Goal: Information Seeking & Learning: Learn about a topic

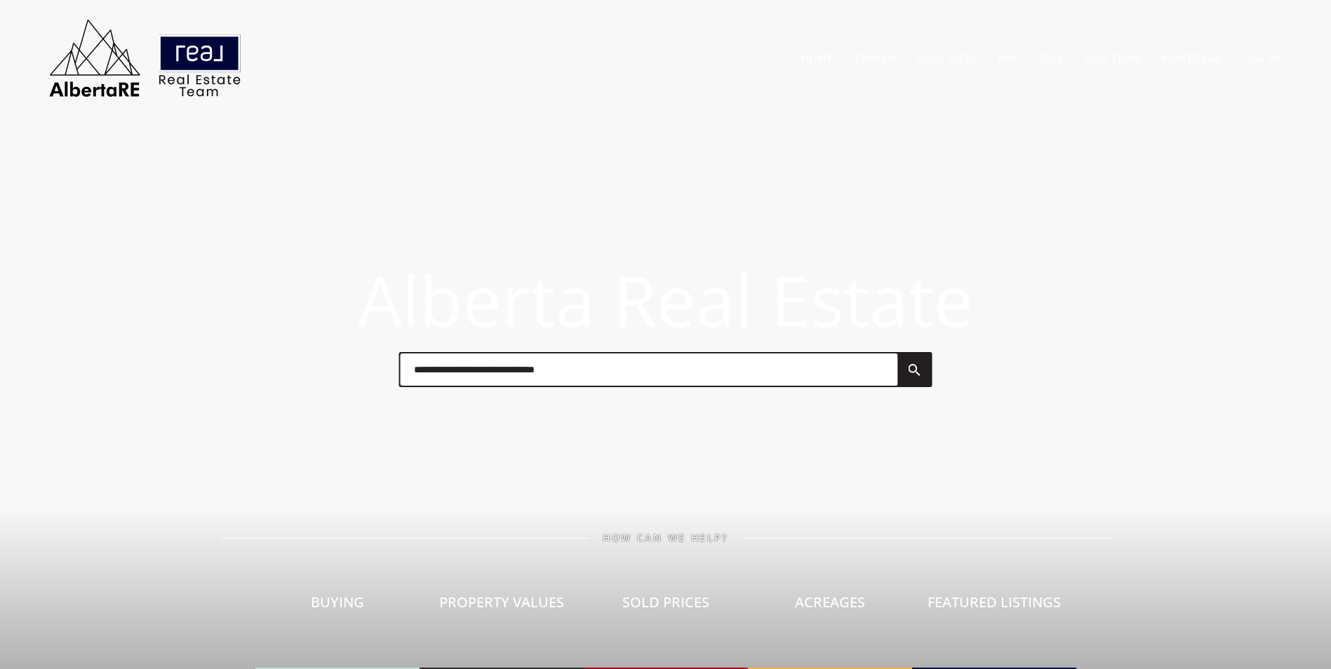
click at [603, 369] on input "text" at bounding box center [648, 370] width 497 height 32
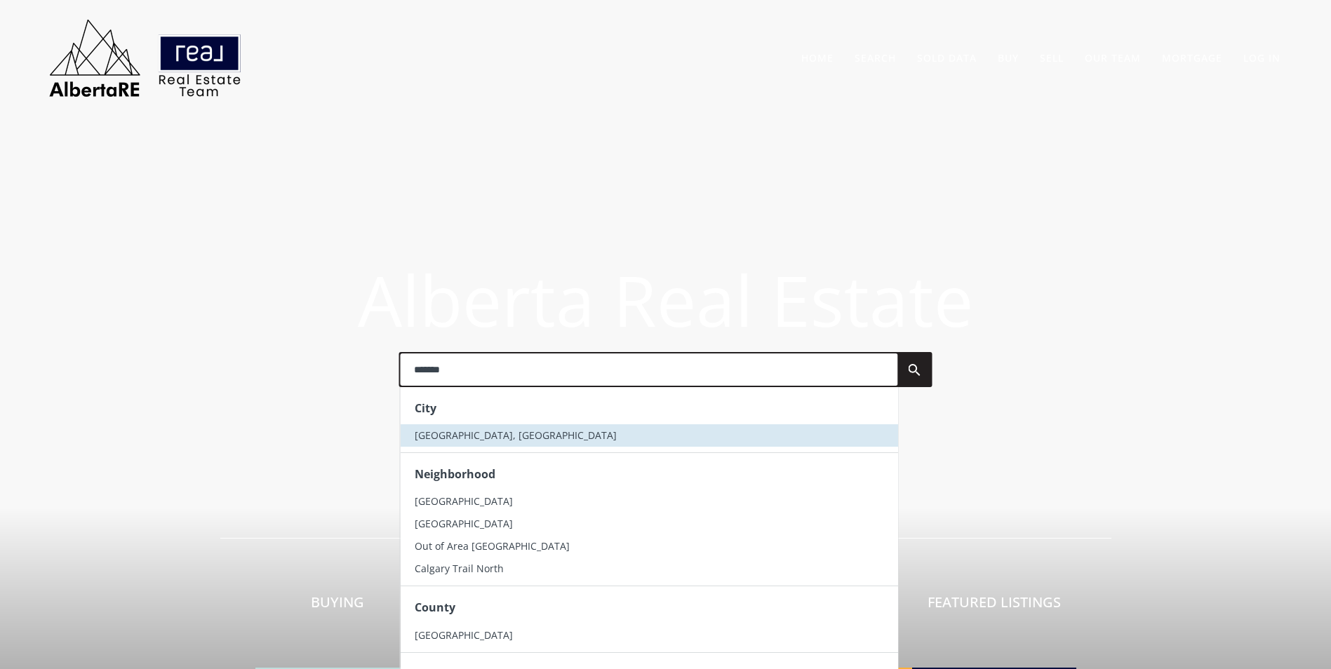
type input "*******"
click at [446, 436] on span "[GEOGRAPHIC_DATA], [GEOGRAPHIC_DATA]" at bounding box center [515, 435] width 202 height 13
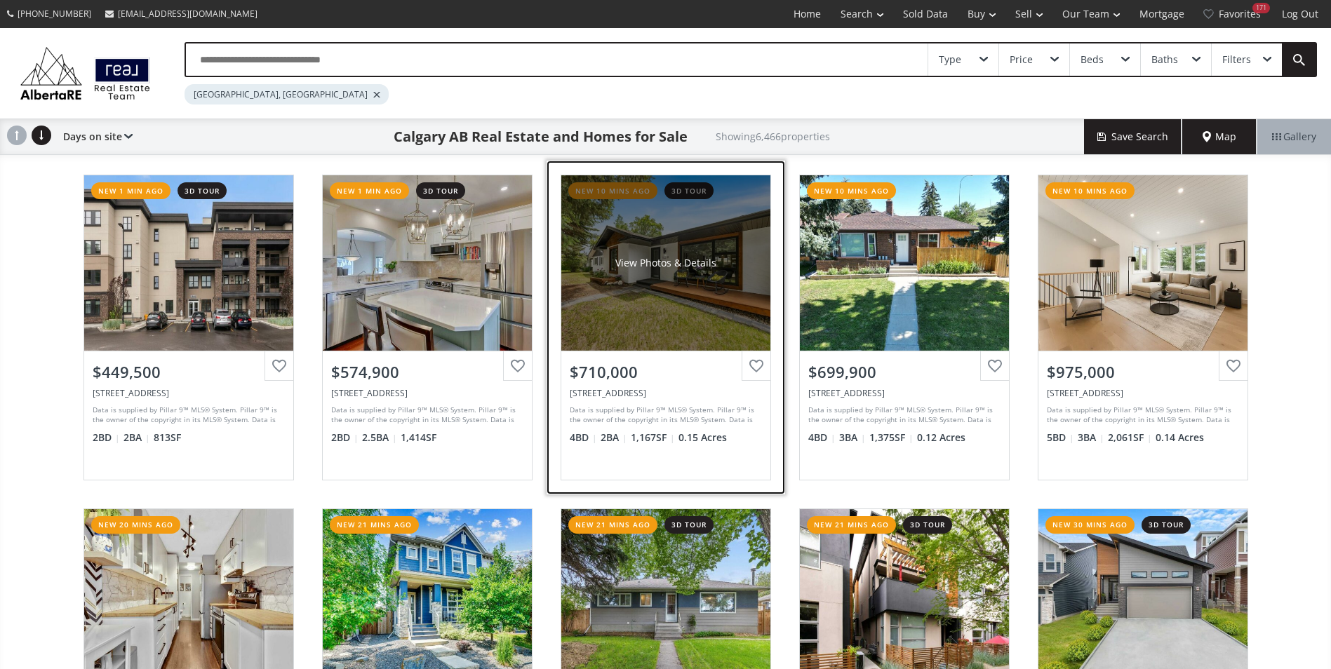
click at [629, 243] on div "View Photos & Details" at bounding box center [665, 262] width 209 height 175
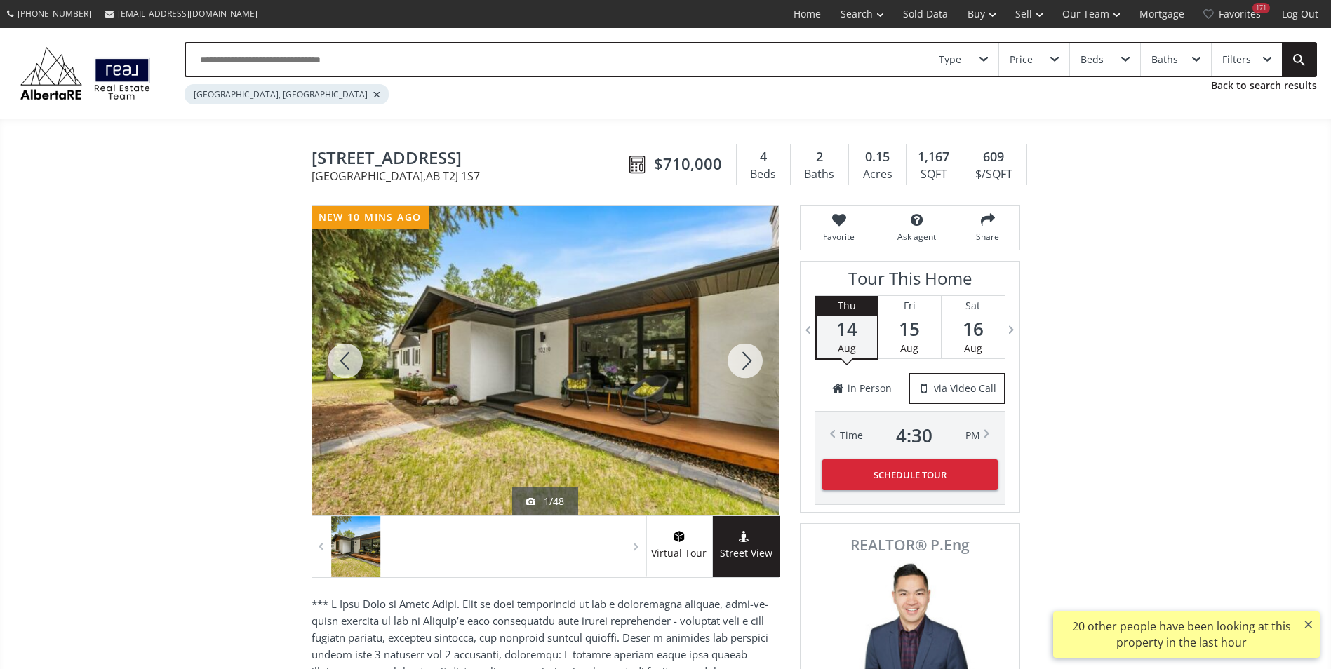
click at [743, 370] on div at bounding box center [744, 360] width 67 height 309
click at [742, 368] on div at bounding box center [744, 360] width 67 height 309
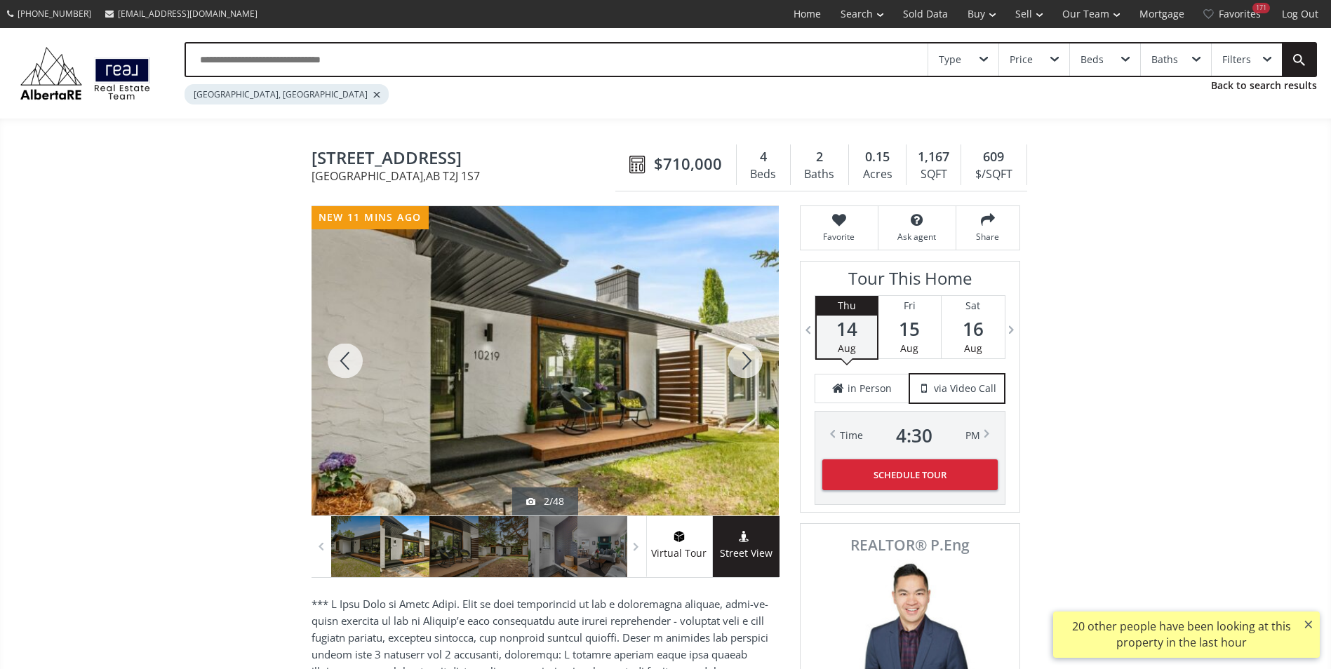
click at [742, 368] on div at bounding box center [744, 360] width 67 height 309
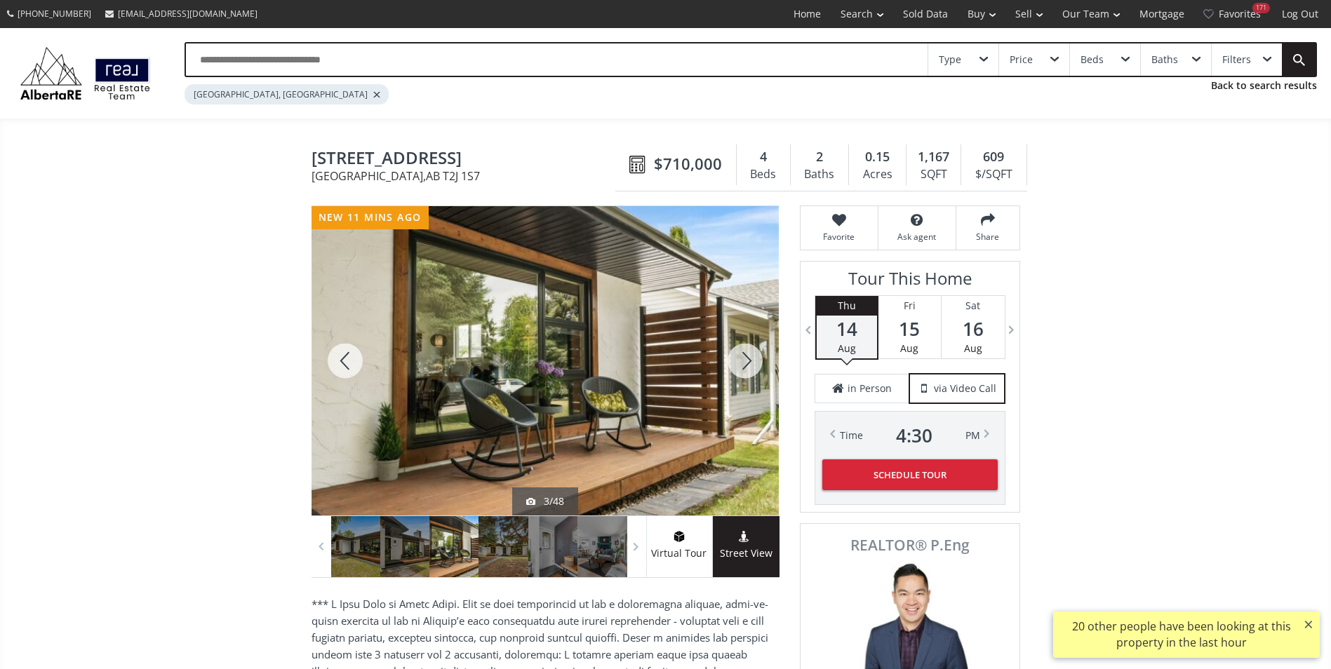
click at [742, 368] on div at bounding box center [744, 360] width 67 height 309
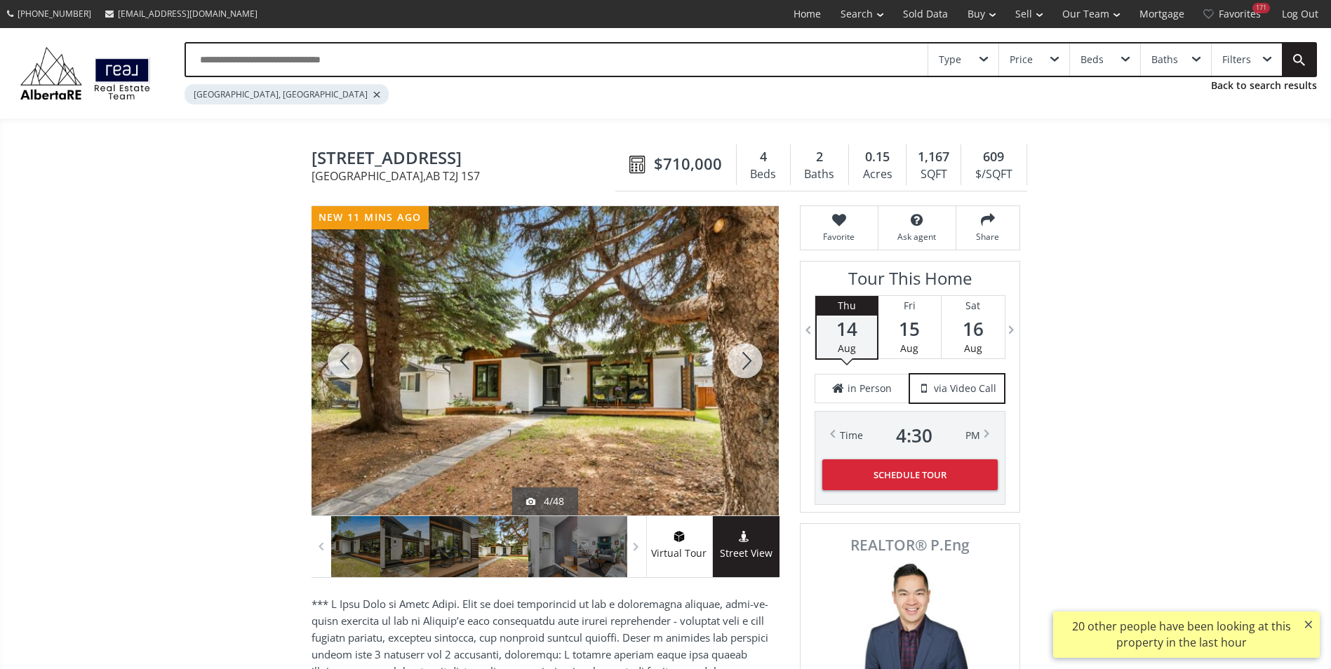
click at [742, 368] on div at bounding box center [744, 360] width 67 height 309
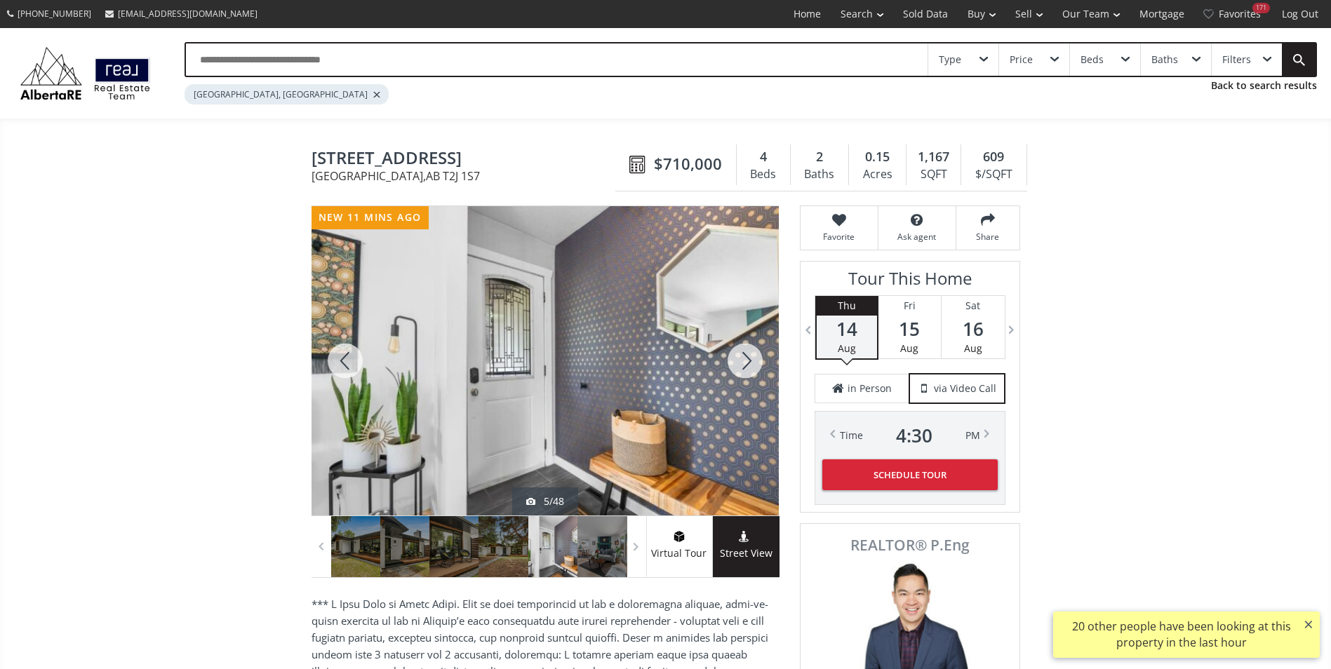
click at [742, 368] on div at bounding box center [744, 360] width 67 height 309
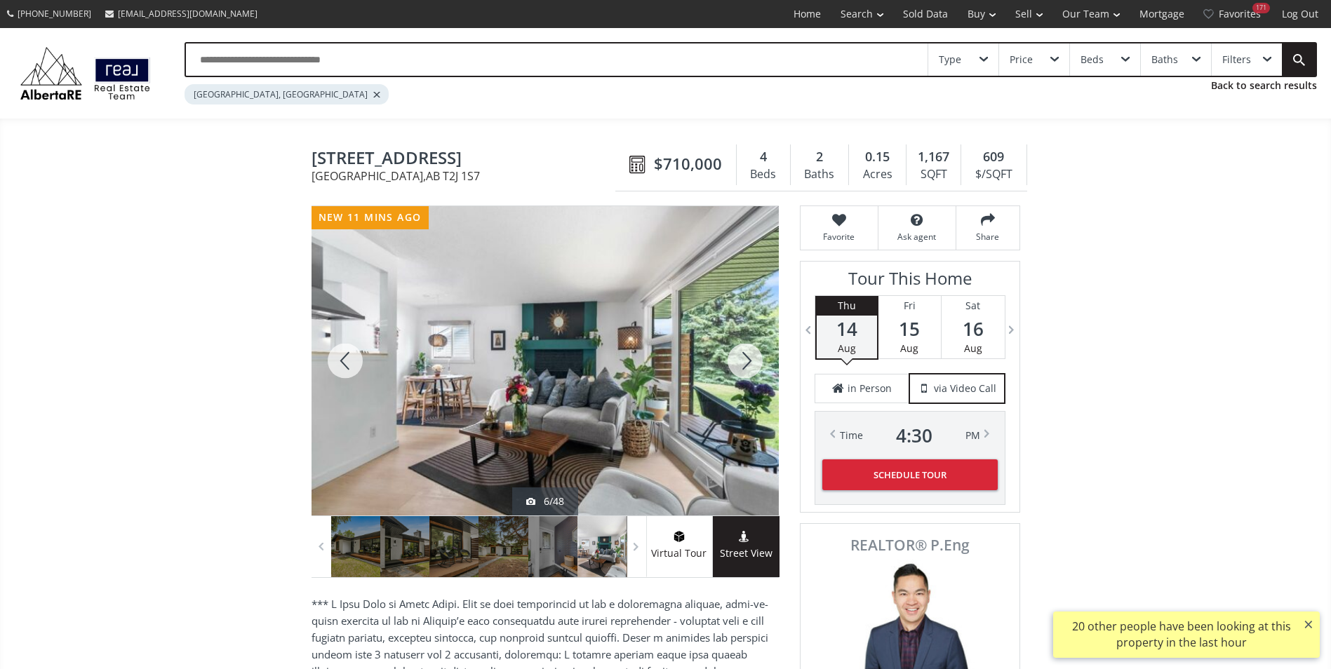
click at [742, 368] on div at bounding box center [744, 360] width 67 height 309
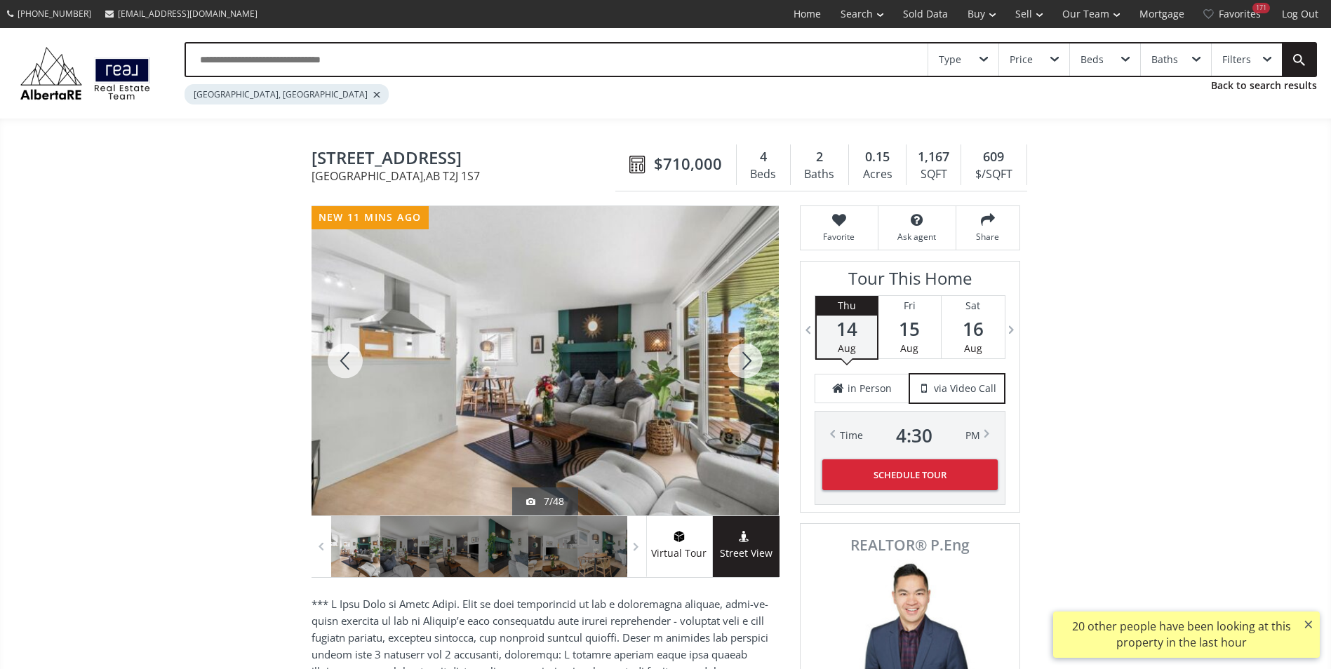
click at [742, 368] on div at bounding box center [744, 360] width 67 height 309
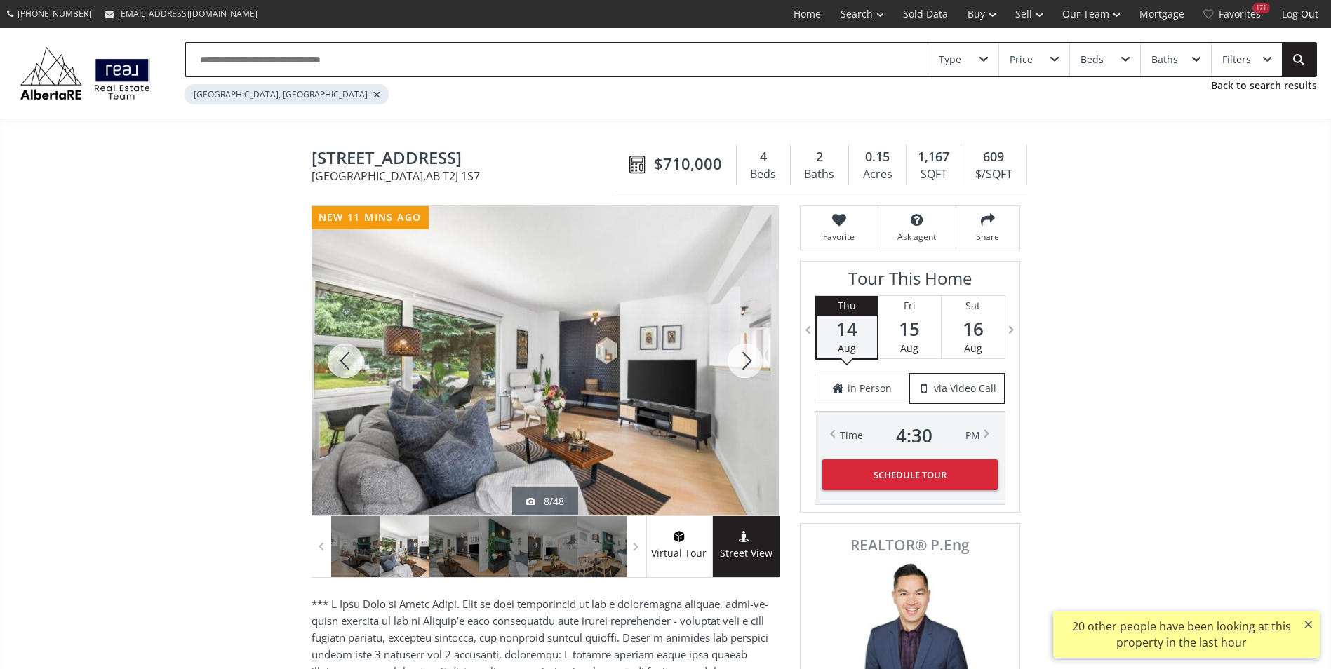
click at [742, 368] on div at bounding box center [744, 360] width 67 height 309
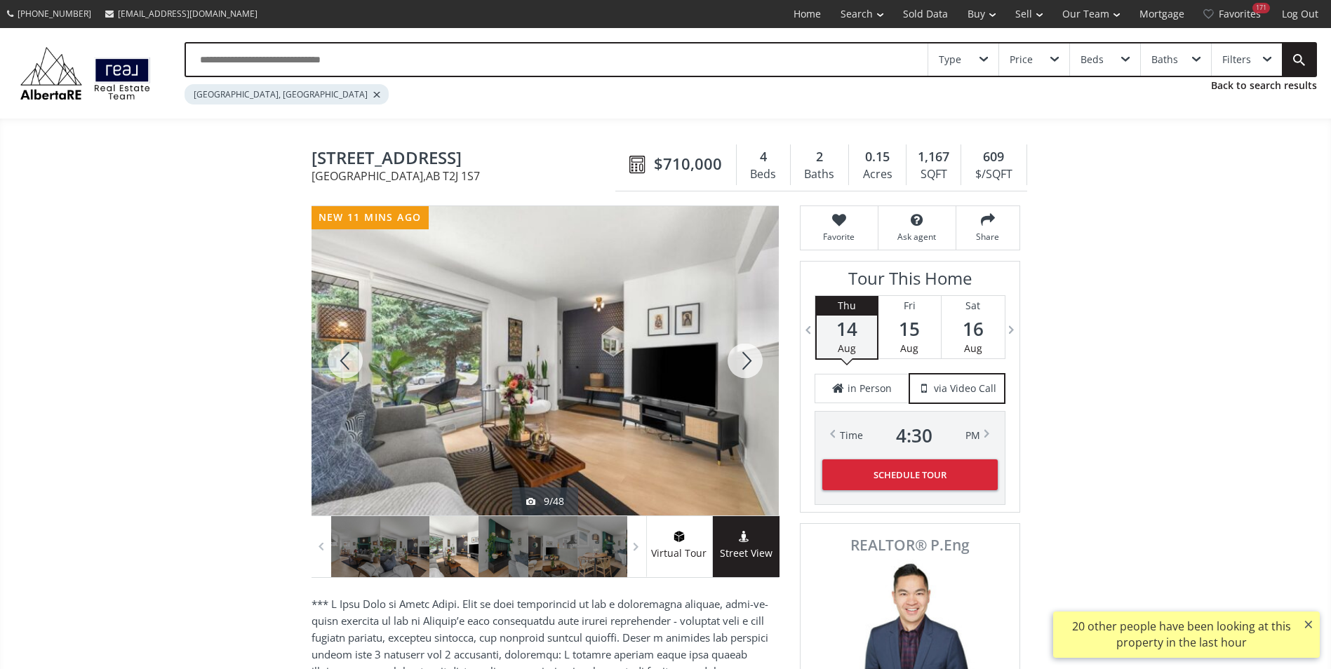
click at [742, 368] on div at bounding box center [744, 360] width 67 height 309
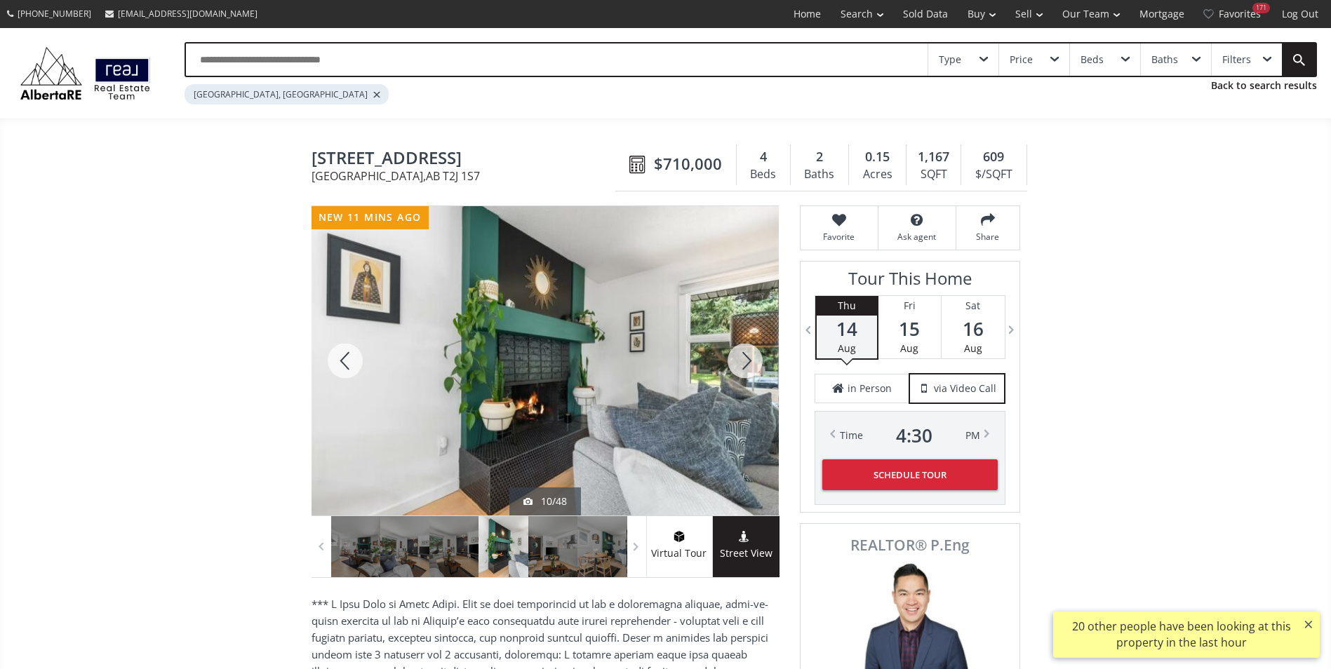
click at [742, 368] on div at bounding box center [744, 360] width 67 height 309
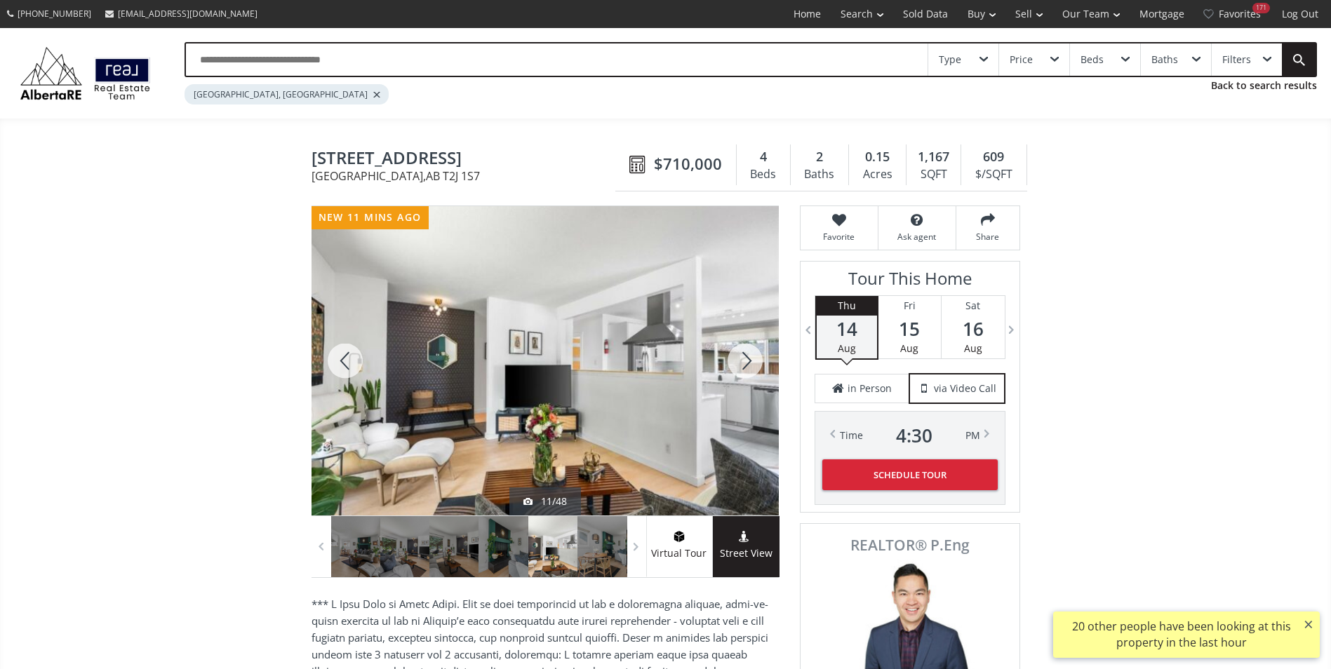
click at [742, 368] on div at bounding box center [744, 360] width 67 height 309
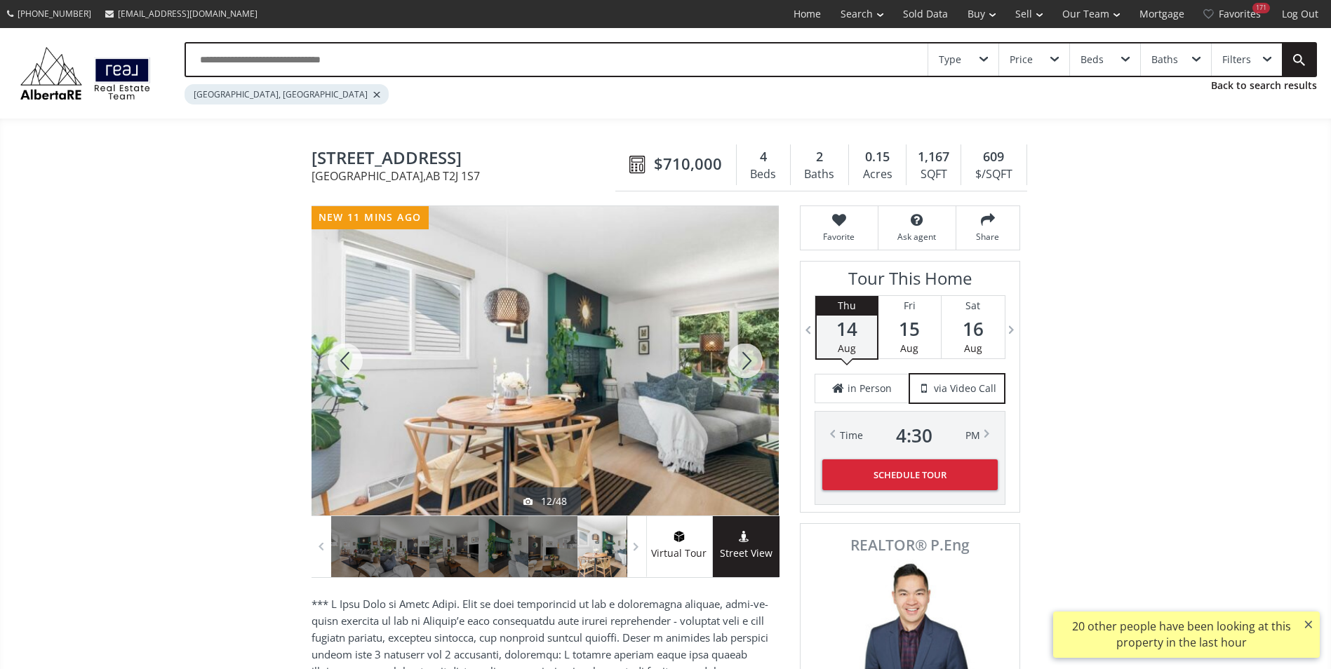
click at [742, 368] on div at bounding box center [744, 360] width 67 height 309
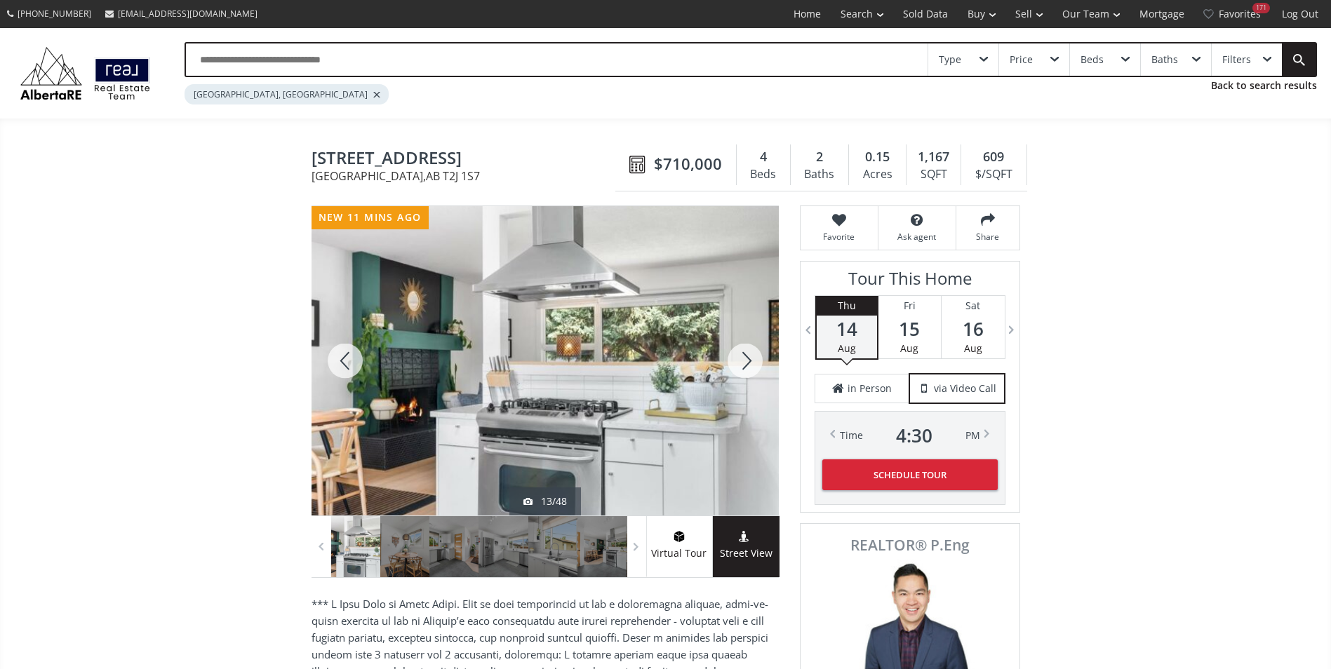
click at [742, 368] on div at bounding box center [744, 360] width 67 height 309
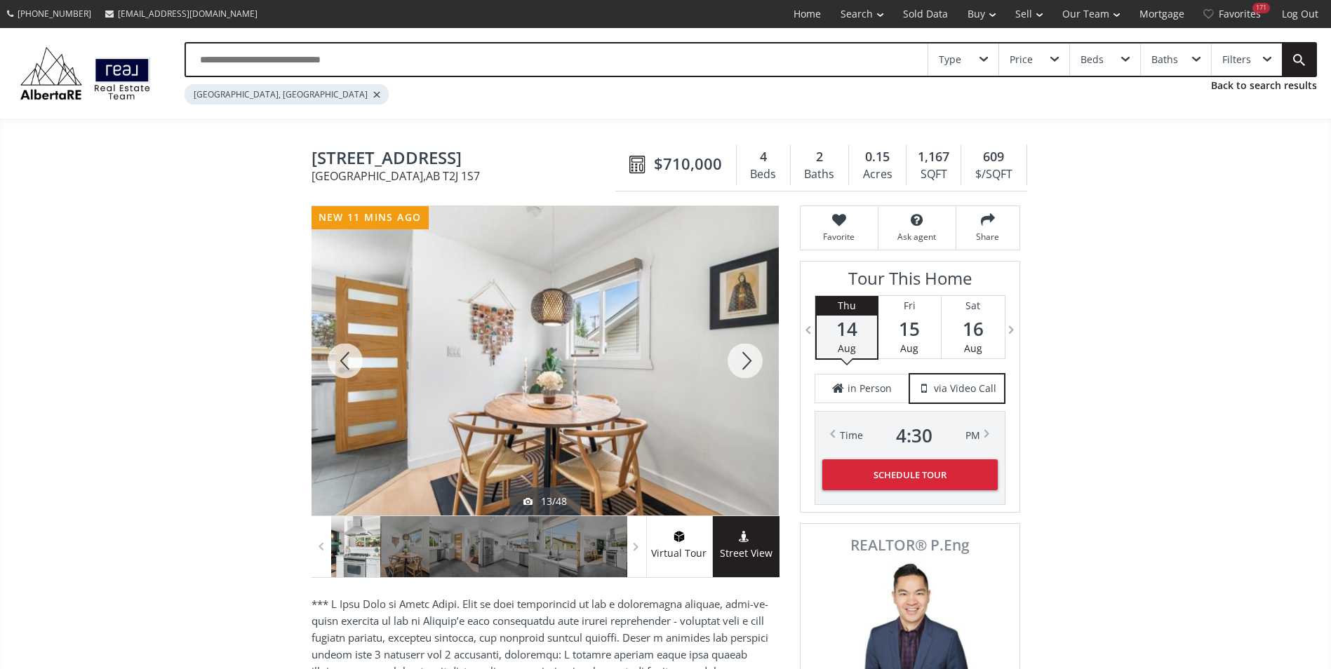
click at [742, 368] on div at bounding box center [744, 360] width 67 height 309
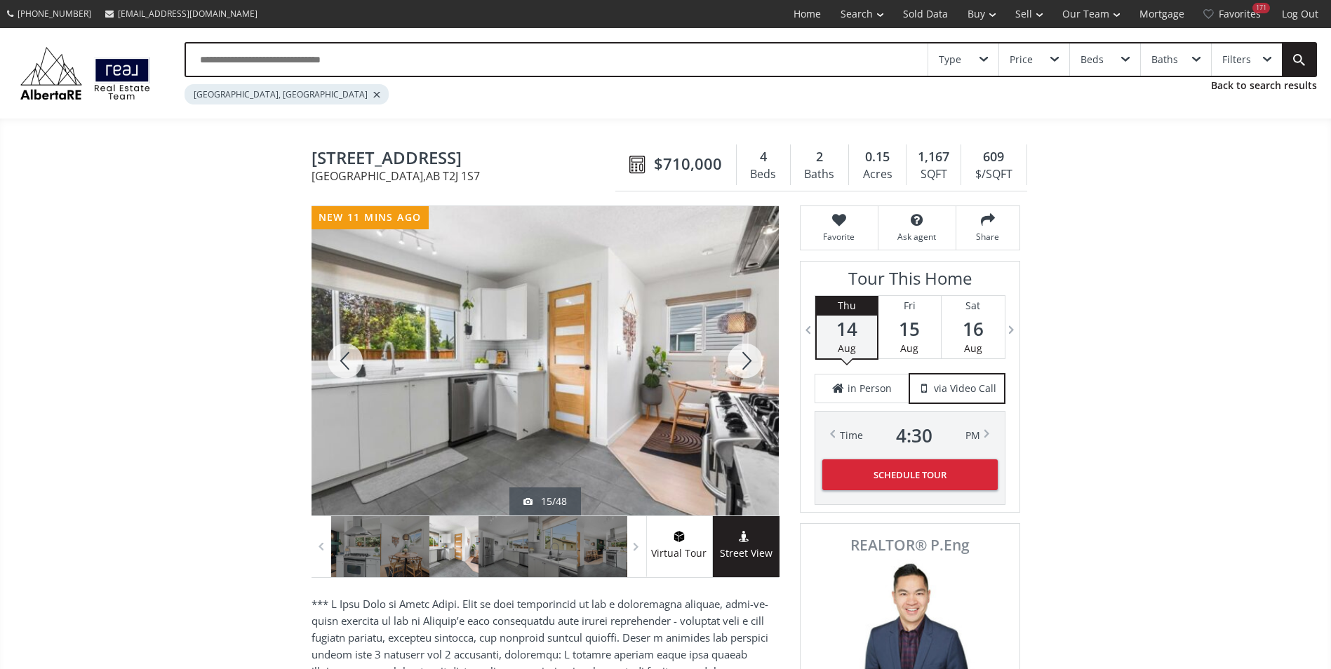
click at [742, 368] on div at bounding box center [744, 360] width 67 height 309
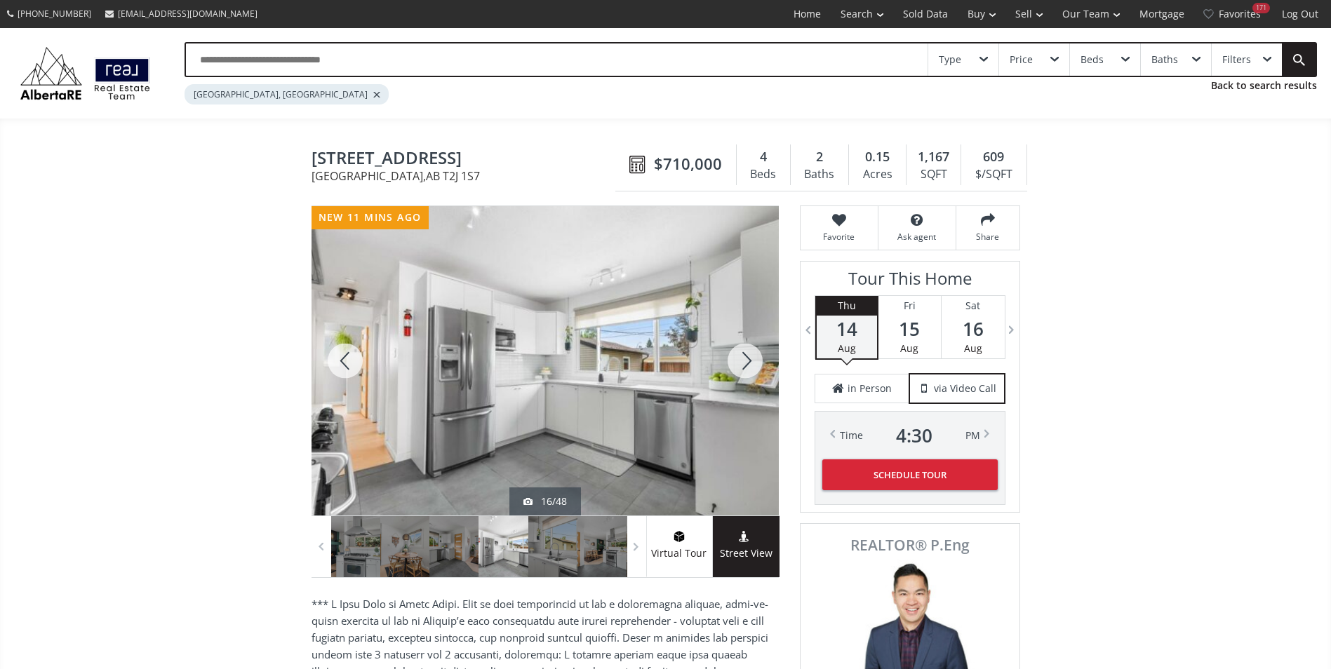
click at [742, 368] on div at bounding box center [744, 360] width 67 height 309
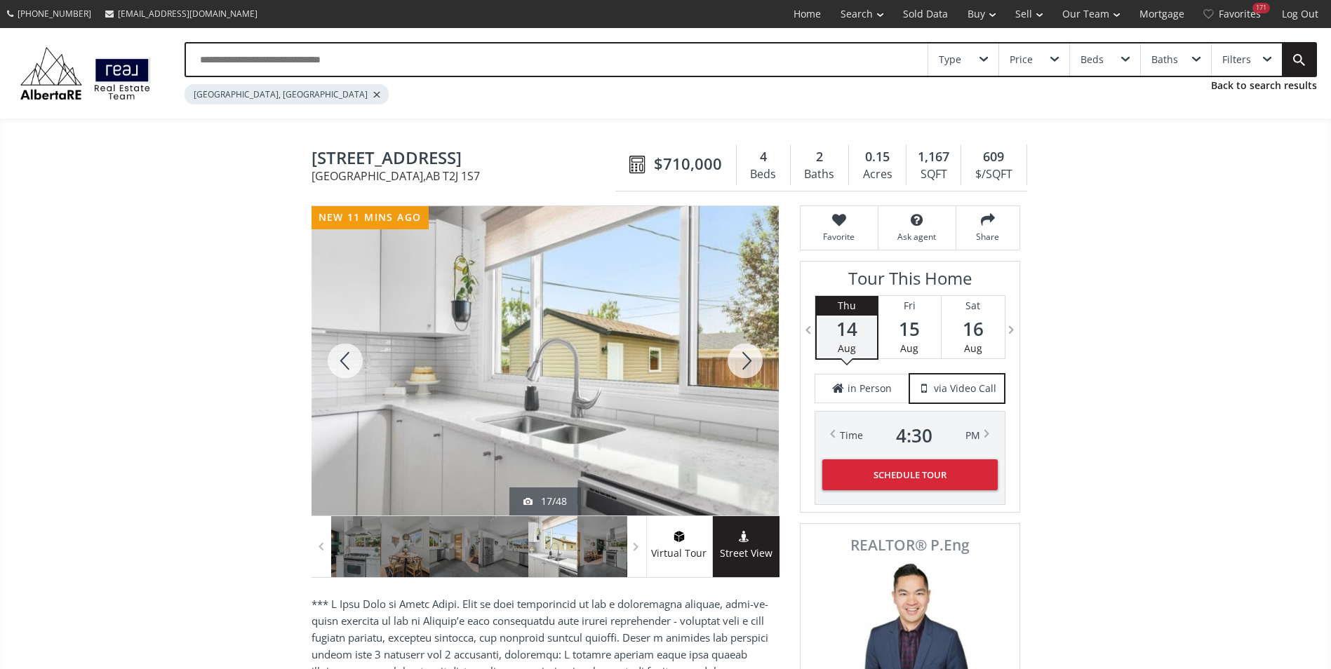
click at [742, 368] on div at bounding box center [744, 360] width 67 height 309
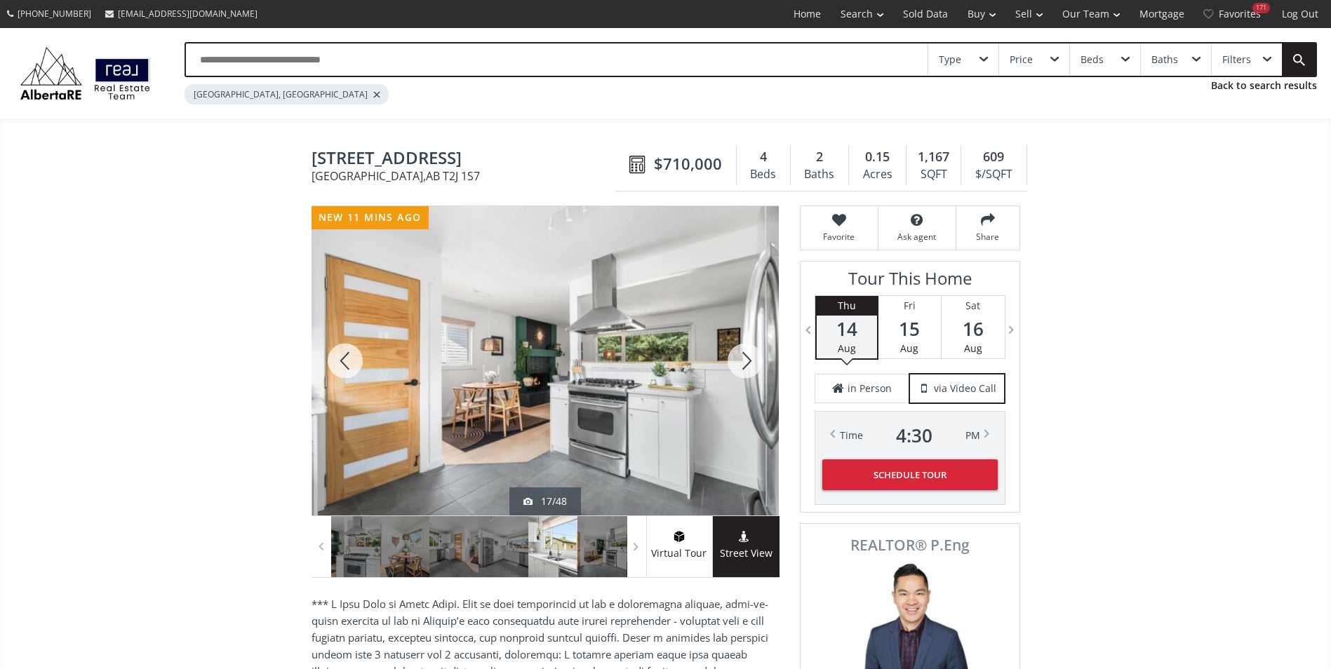
click at [742, 368] on div at bounding box center [744, 360] width 67 height 309
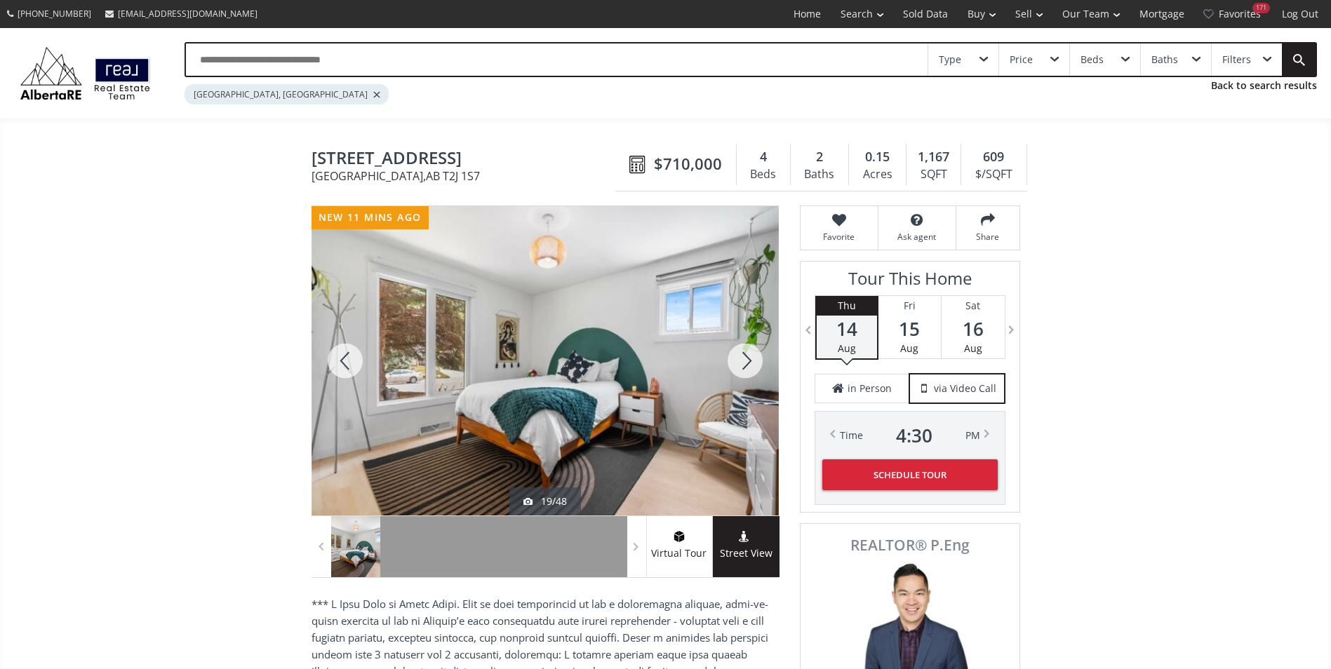
click at [742, 368] on div at bounding box center [744, 360] width 67 height 309
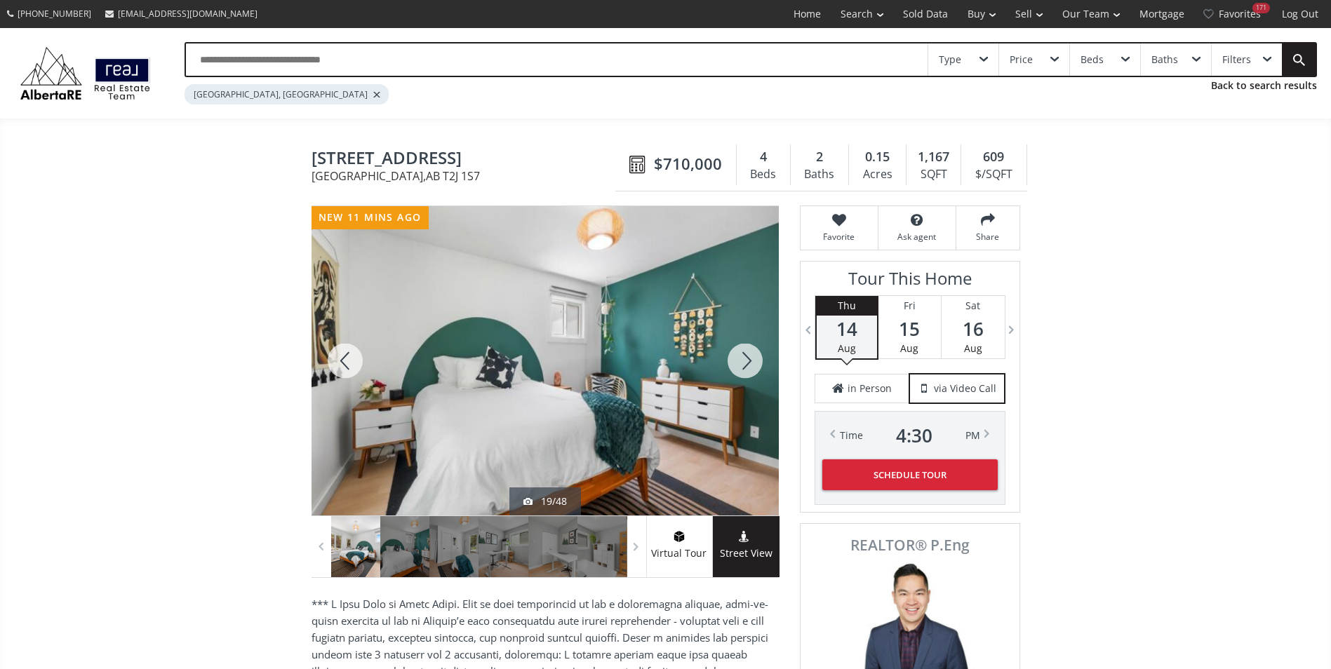
click at [742, 368] on div at bounding box center [744, 360] width 67 height 309
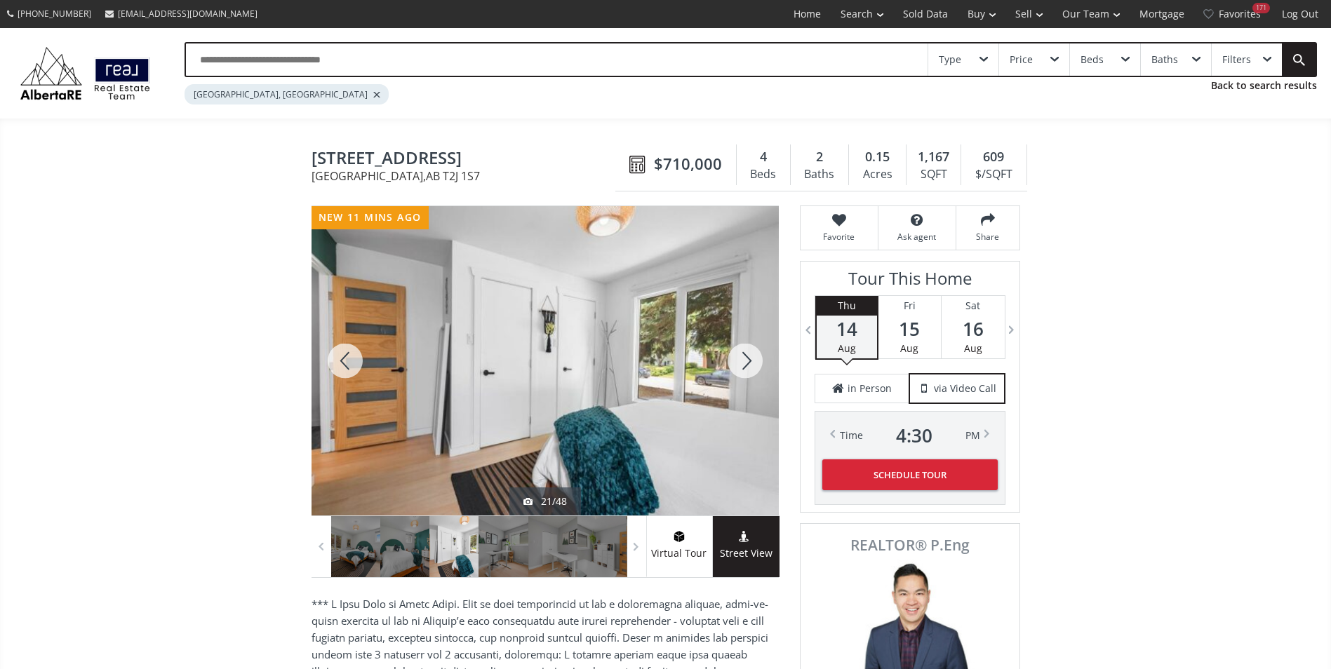
click at [742, 368] on div at bounding box center [744, 360] width 67 height 309
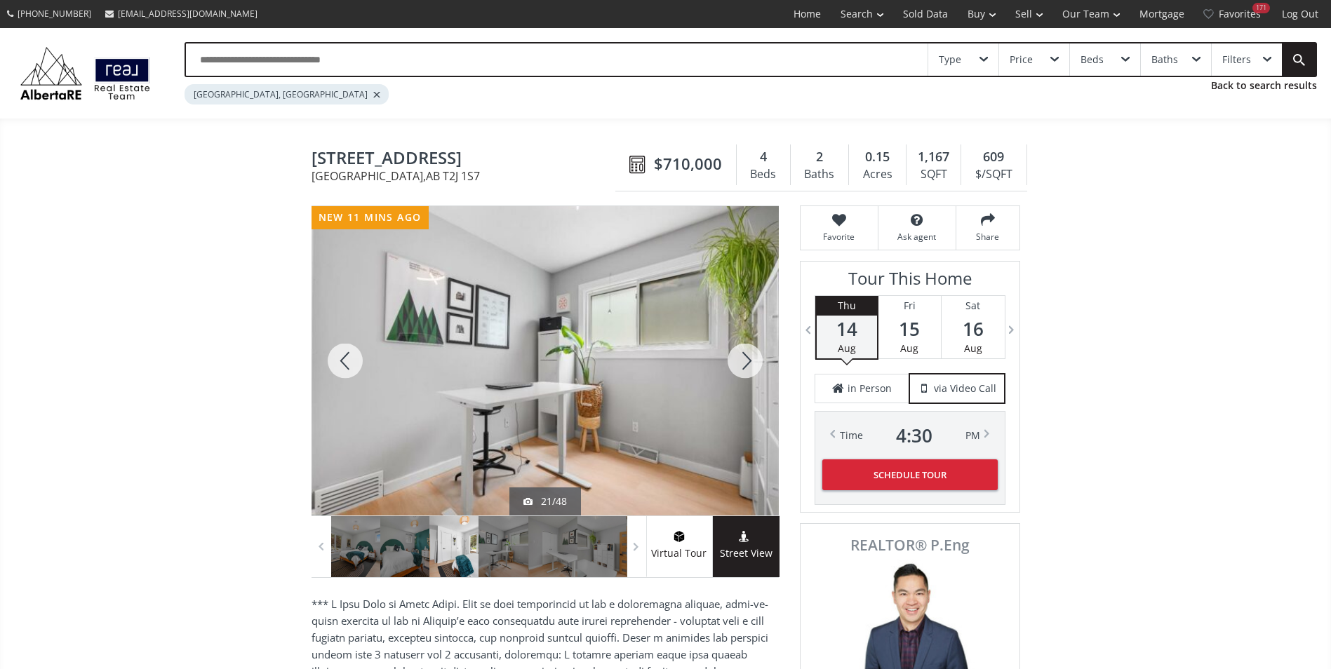
click at [742, 368] on div at bounding box center [744, 360] width 67 height 309
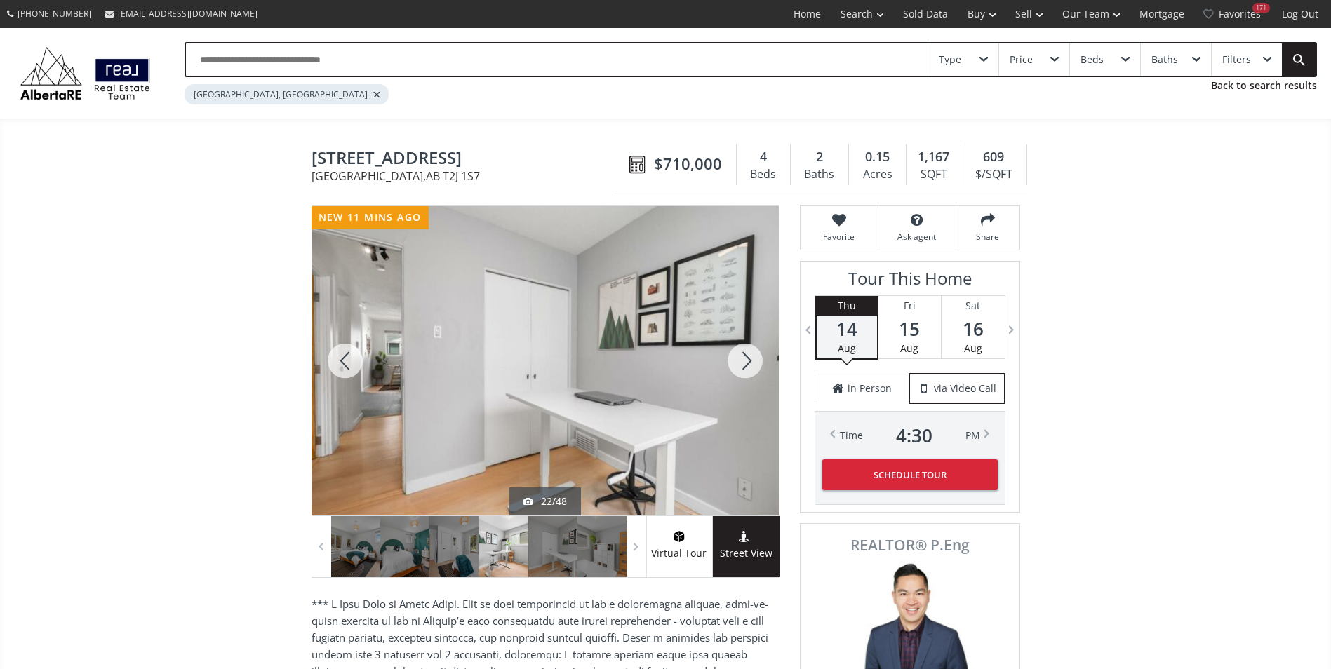
click at [742, 368] on div at bounding box center [744, 360] width 67 height 309
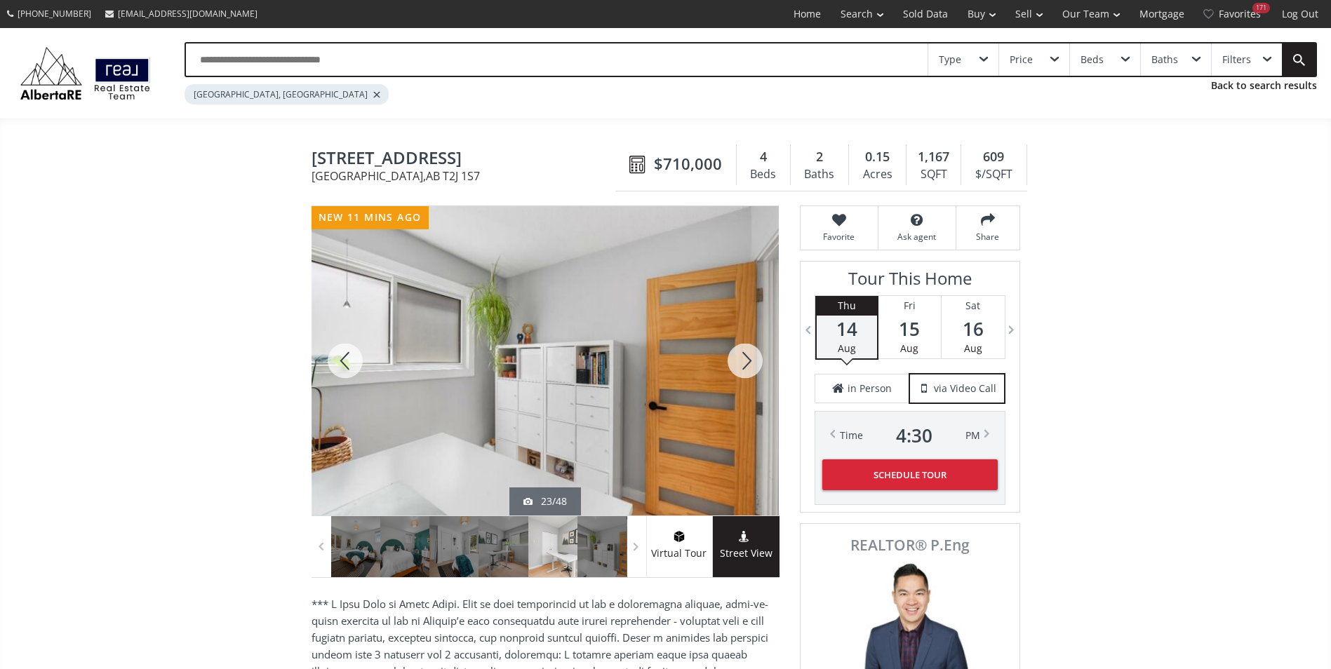
click at [742, 368] on div at bounding box center [744, 360] width 67 height 309
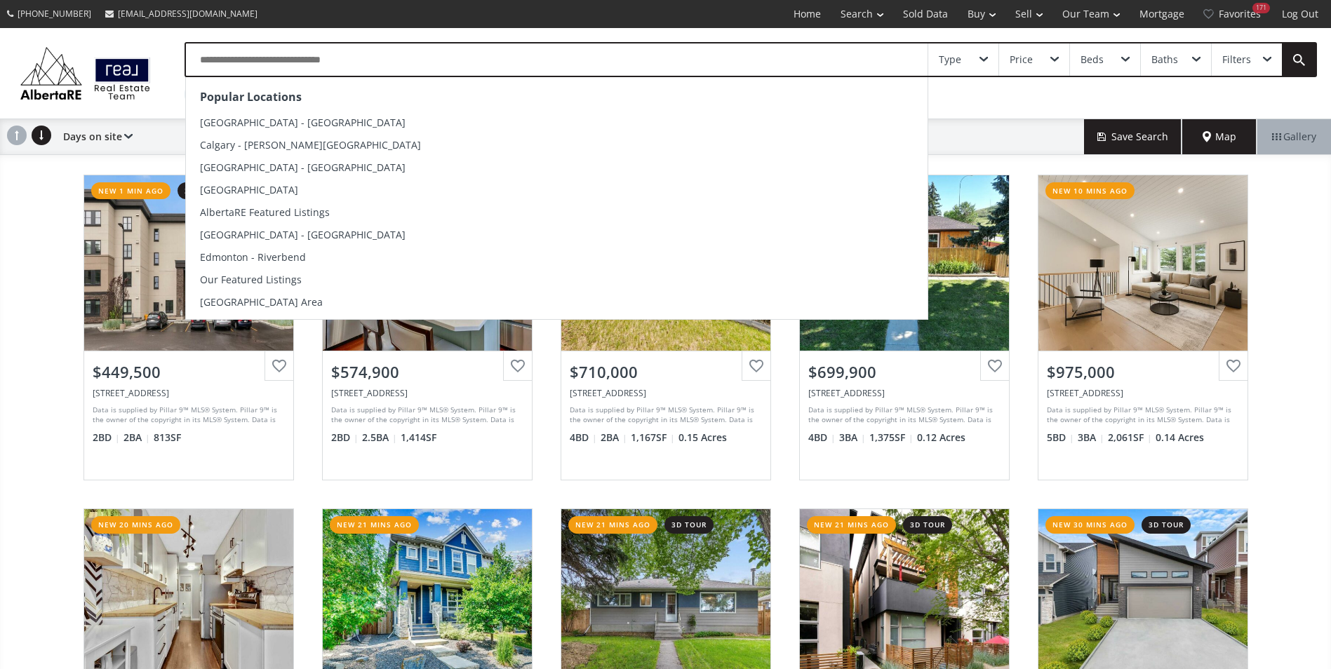
click at [304, 51] on input "text" at bounding box center [557, 60] width 742 height 32
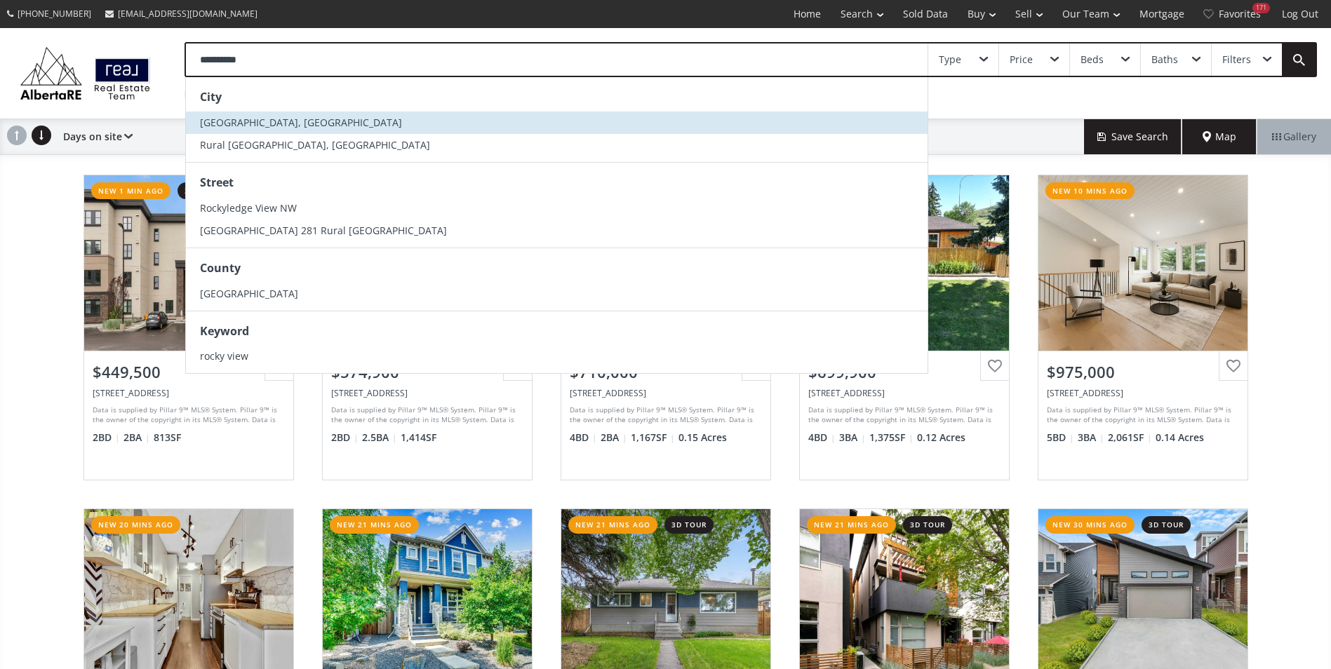
type input "**********"
click at [276, 130] on li "Rocky View County, AB" at bounding box center [557, 123] width 742 height 22
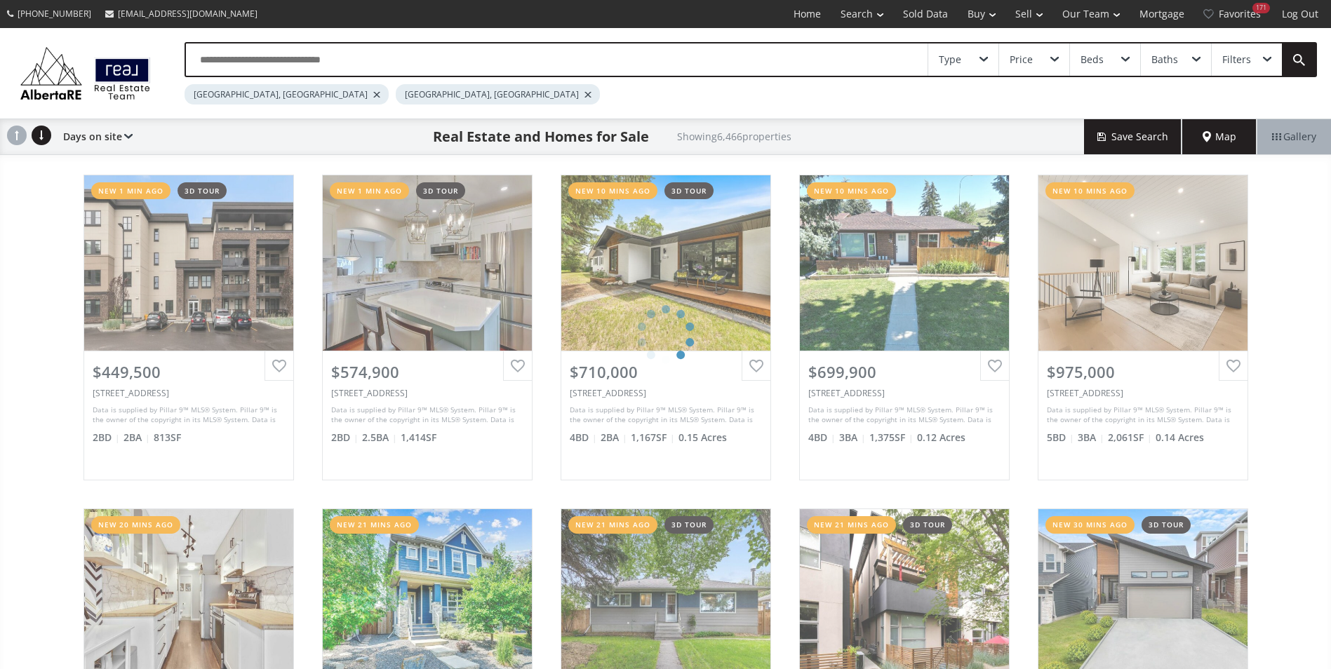
click at [373, 94] on div at bounding box center [376, 95] width 7 height 6
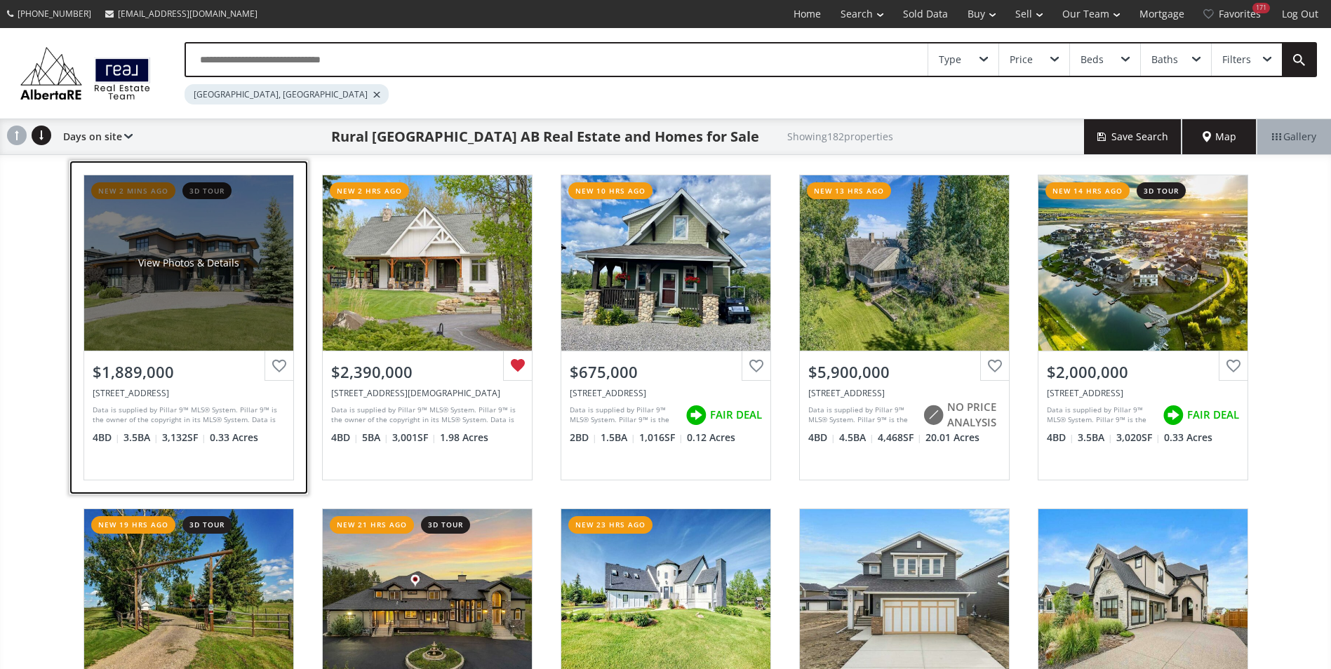
click at [160, 265] on div "View Photos & Details" at bounding box center [188, 263] width 101 height 14
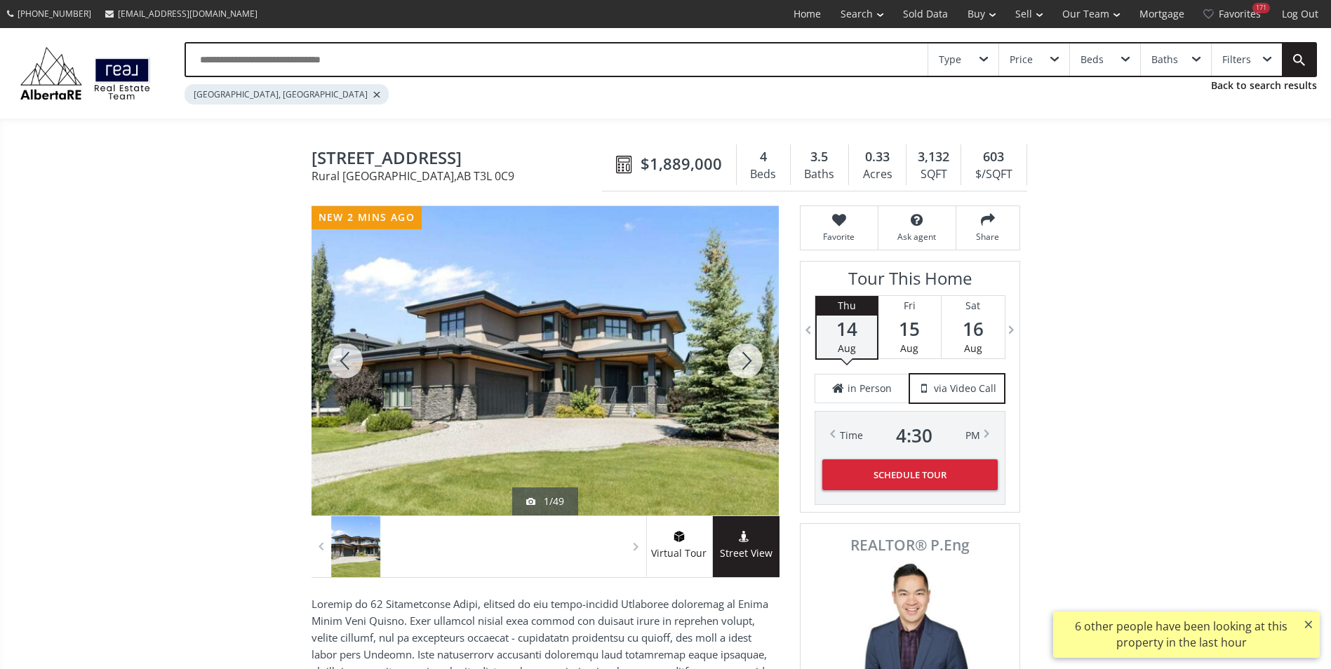
click at [736, 356] on div at bounding box center [744, 360] width 67 height 309
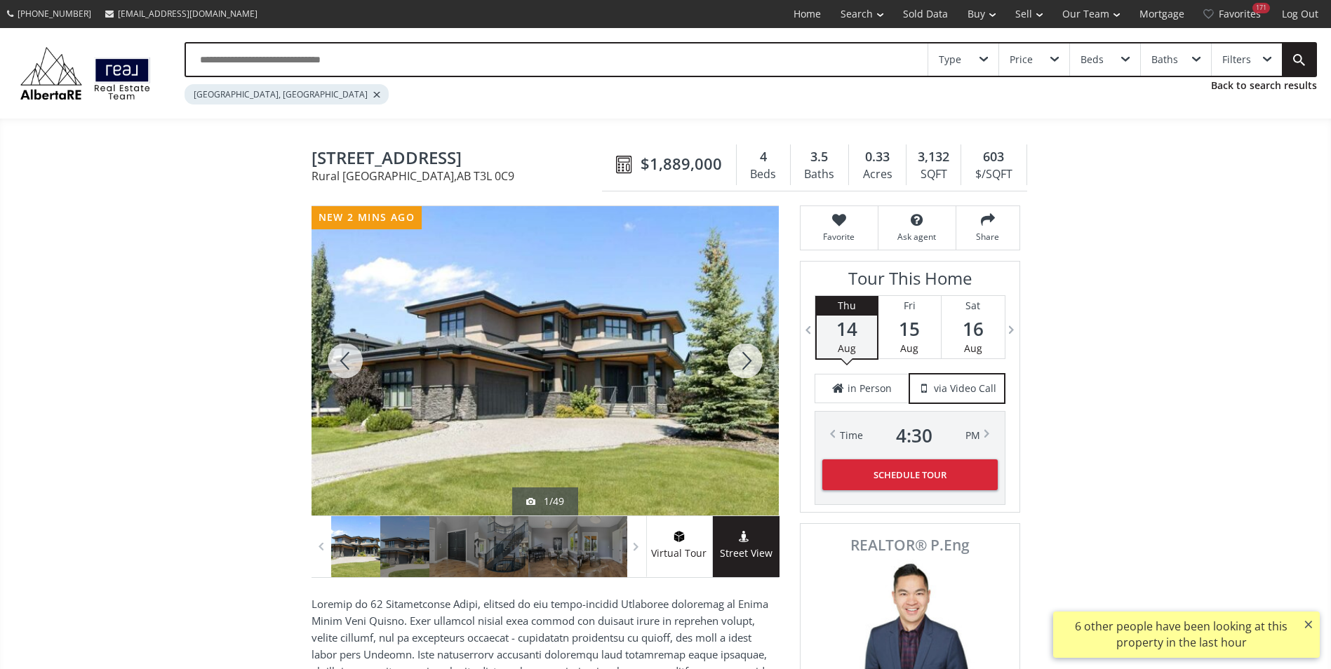
click at [736, 356] on div at bounding box center [744, 360] width 67 height 309
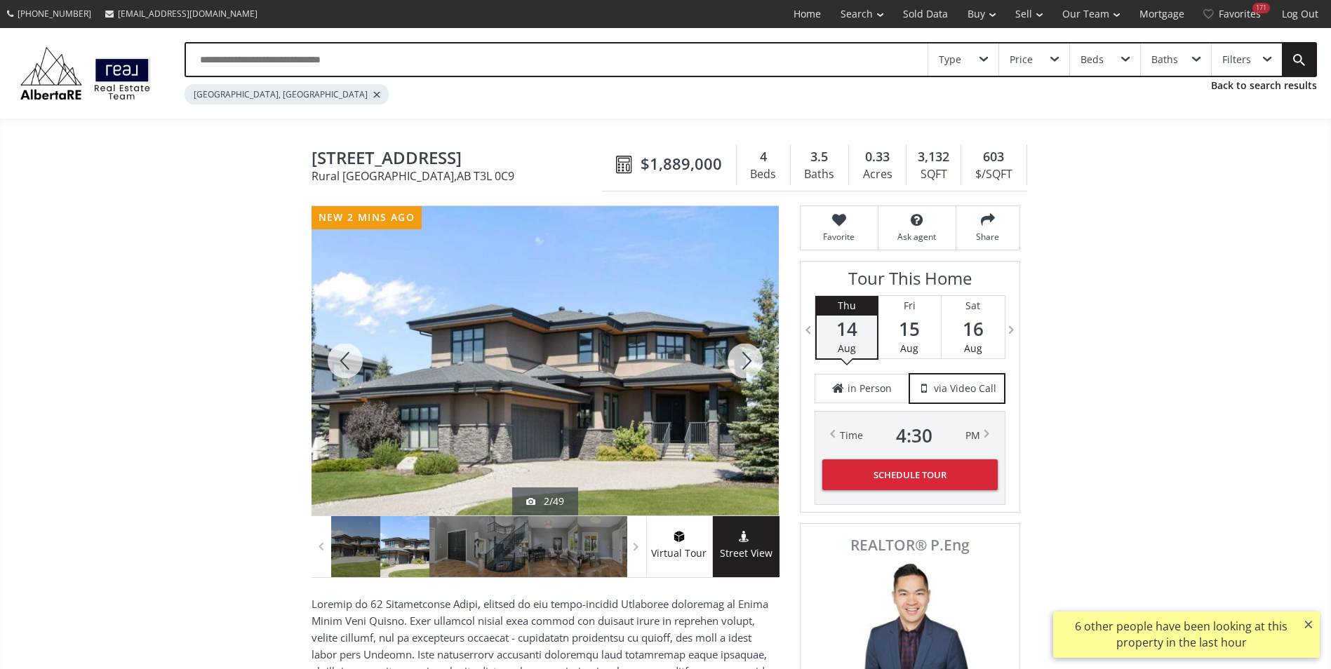
click at [736, 356] on div at bounding box center [744, 360] width 67 height 309
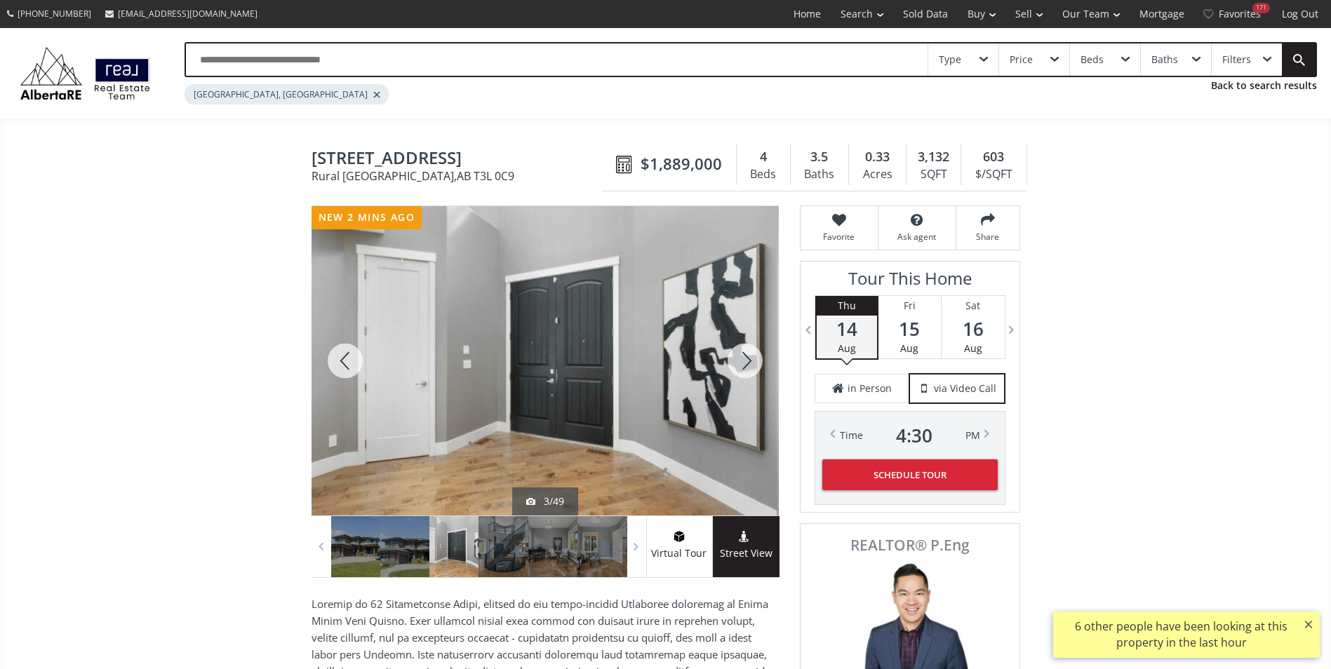
click at [736, 356] on div at bounding box center [744, 360] width 67 height 309
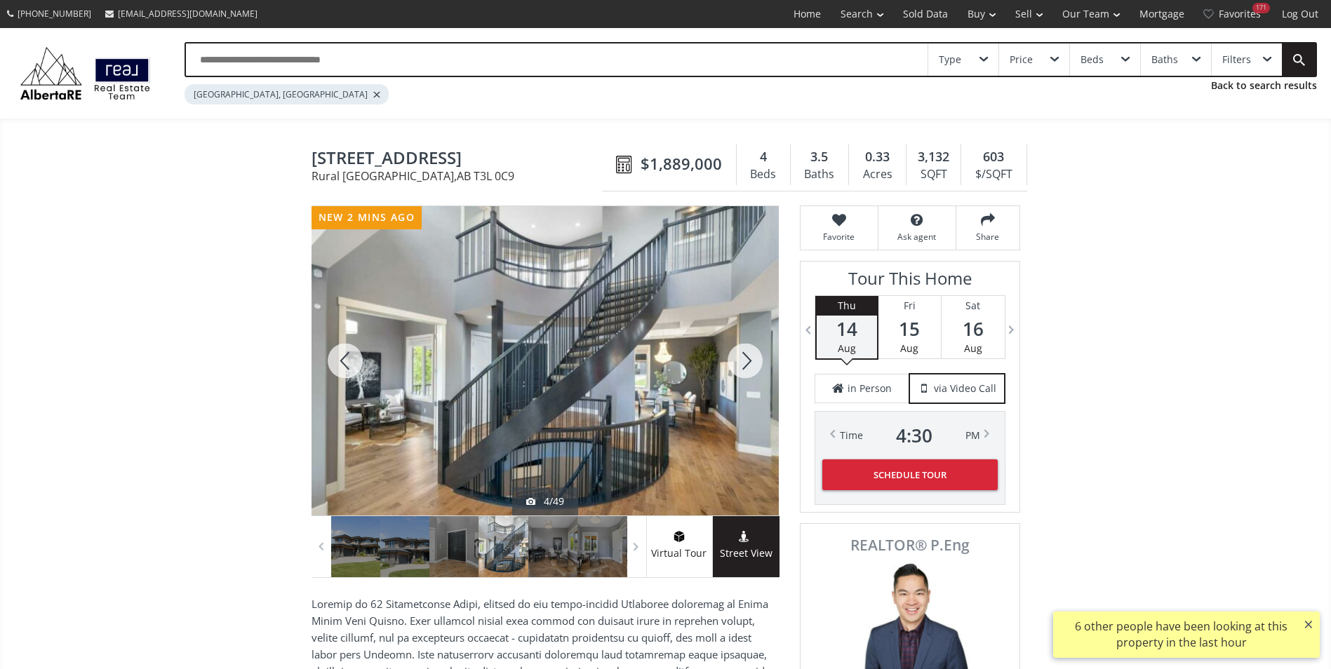
click at [736, 356] on div at bounding box center [744, 360] width 67 height 309
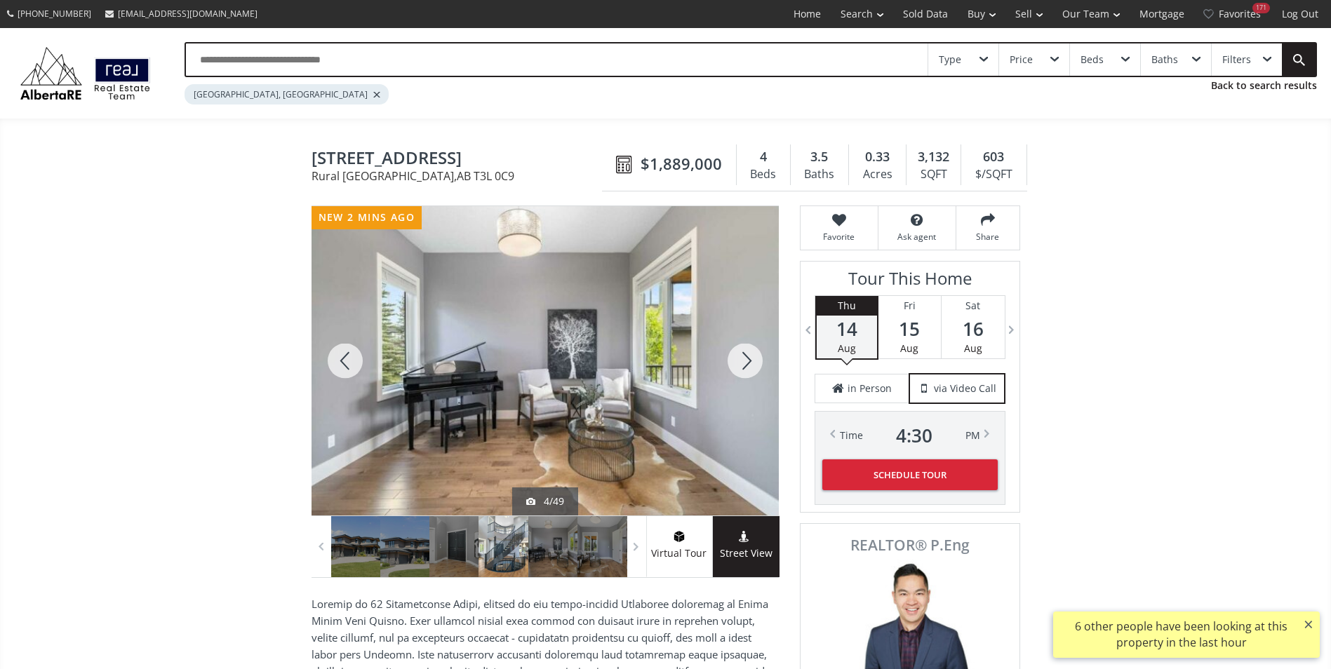
click at [736, 356] on div at bounding box center [744, 360] width 67 height 309
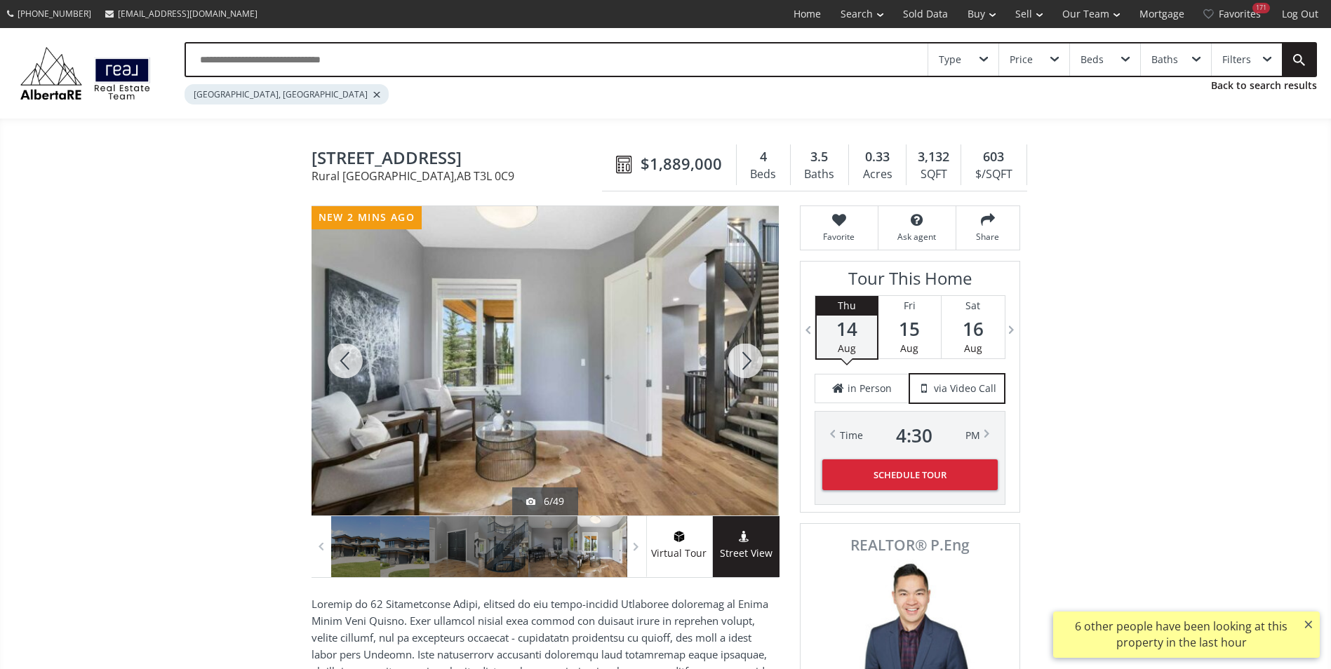
click at [736, 356] on div at bounding box center [744, 360] width 67 height 309
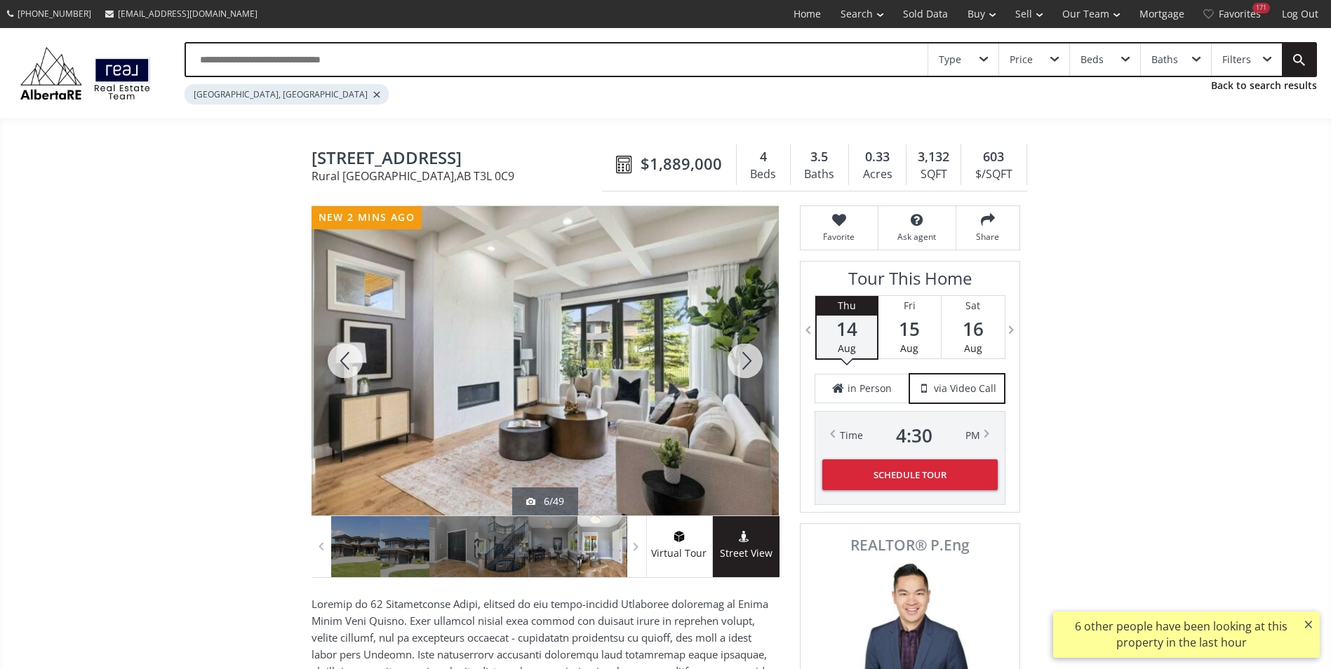
click at [736, 356] on div at bounding box center [744, 360] width 67 height 309
